Goal: Check status

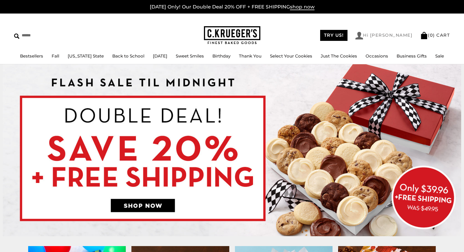
click at [400, 34] on link "Hi [PERSON_NAME]" at bounding box center [383, 36] width 57 height 8
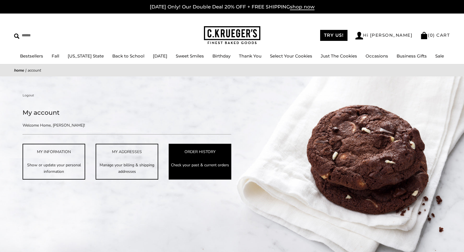
click at [206, 166] on p "Check your past & current orders" at bounding box center [199, 165] width 61 height 6
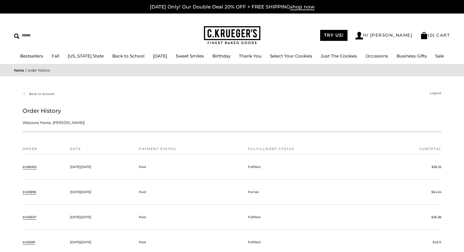
click at [32, 167] on link "#406060" at bounding box center [30, 166] width 14 height 5
click at [28, 192] on link "#405896" at bounding box center [30, 192] width 14 height 5
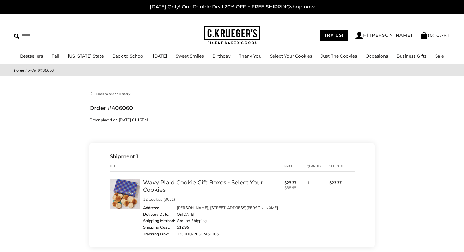
scroll to position [29, 0]
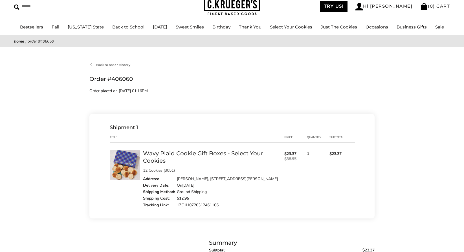
click at [205, 204] on link "1ZC1H0720312461186" at bounding box center [198, 204] width 42 height 5
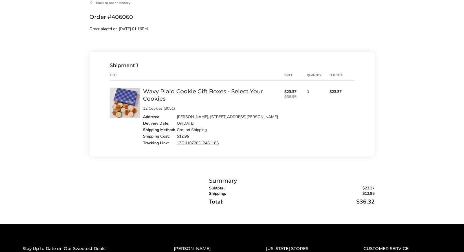
scroll to position [97, 0]
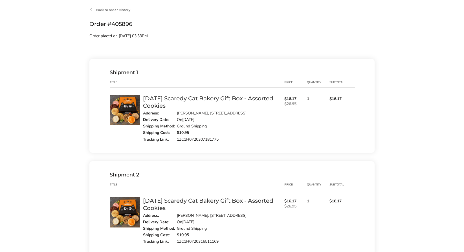
scroll to position [110, 0]
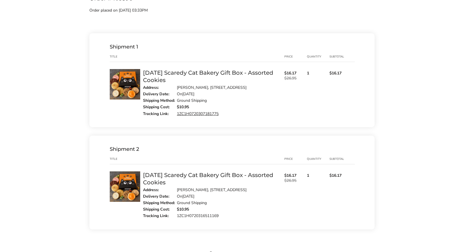
click at [210, 215] on link "1ZC1H0720316511169" at bounding box center [198, 215] width 42 height 5
